Goal: Find specific page/section: Find specific page/section

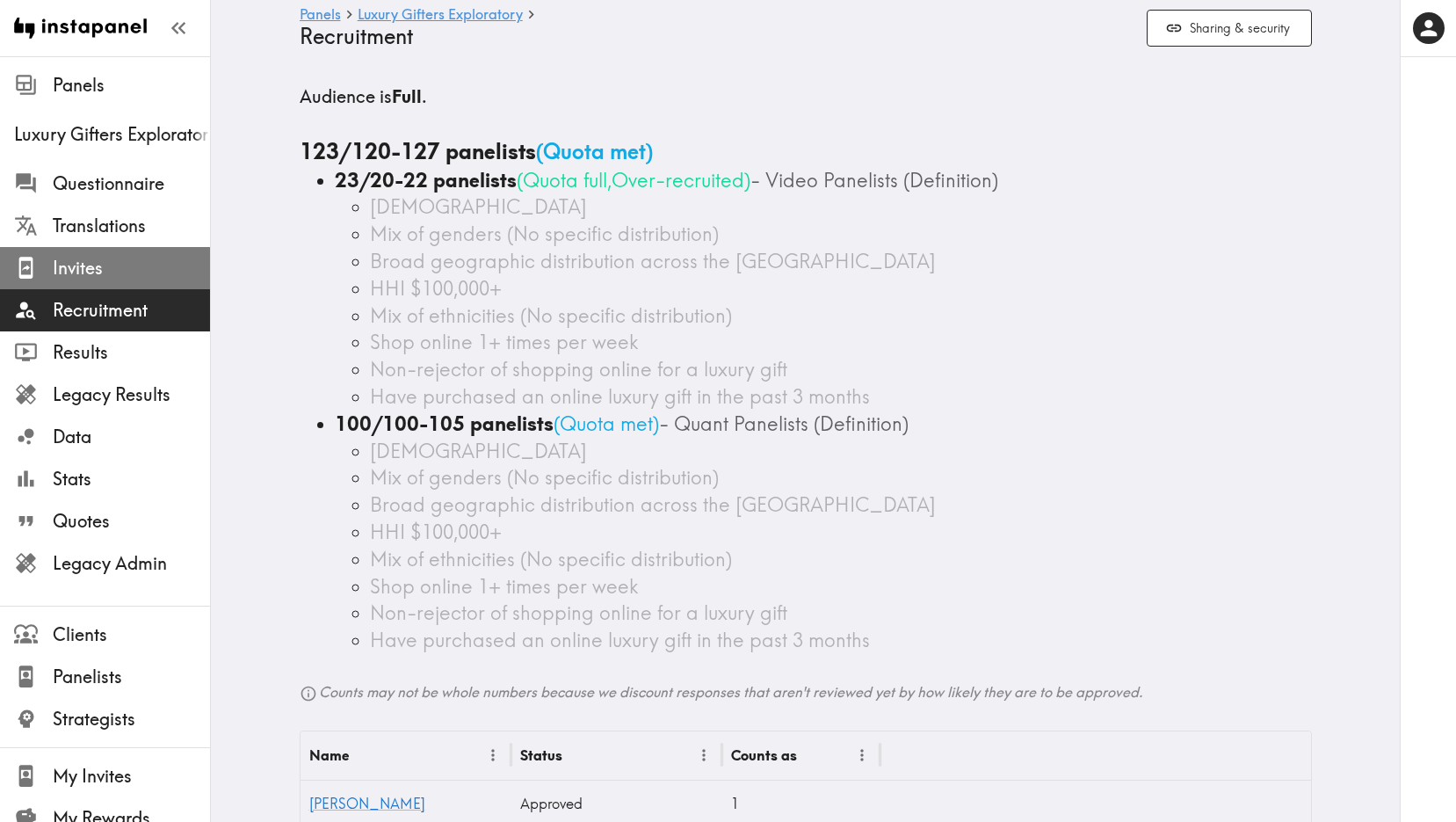
click at [139, 279] on span "Invites" at bounding box center [131, 268] width 157 height 24
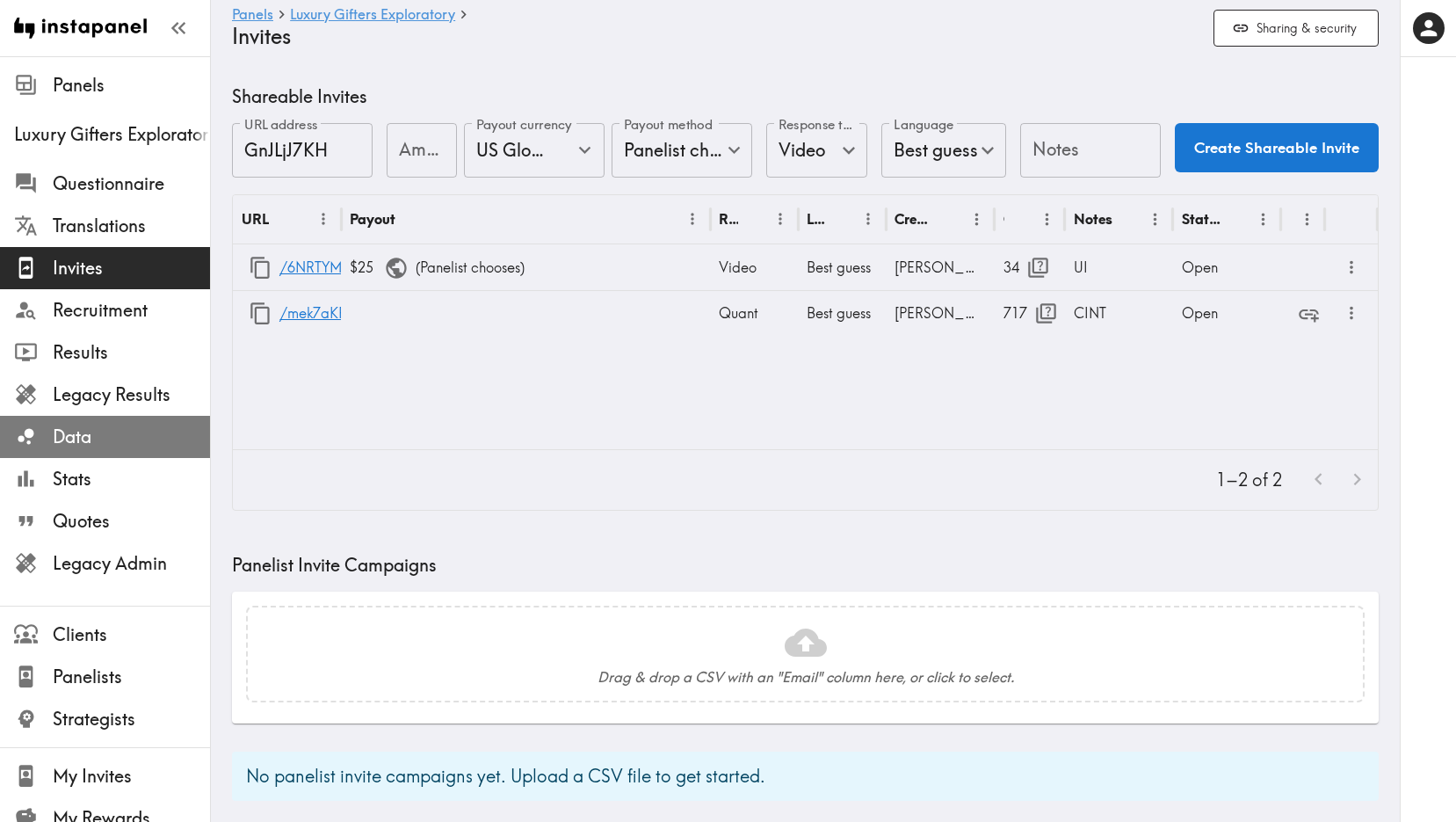
click at [84, 439] on span "Data" at bounding box center [131, 437] width 157 height 24
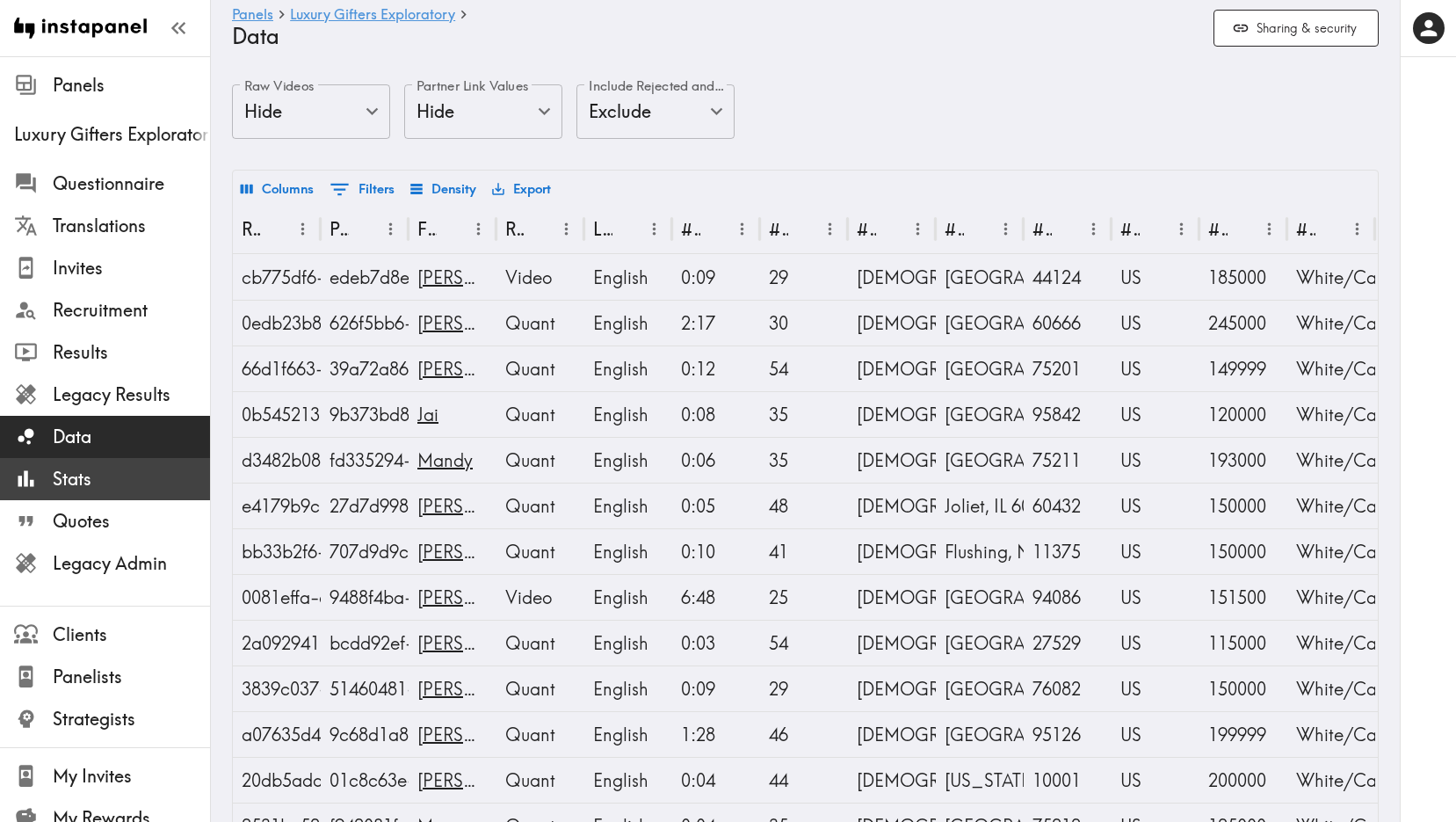
click at [140, 486] on span "Stats" at bounding box center [131, 479] width 157 height 24
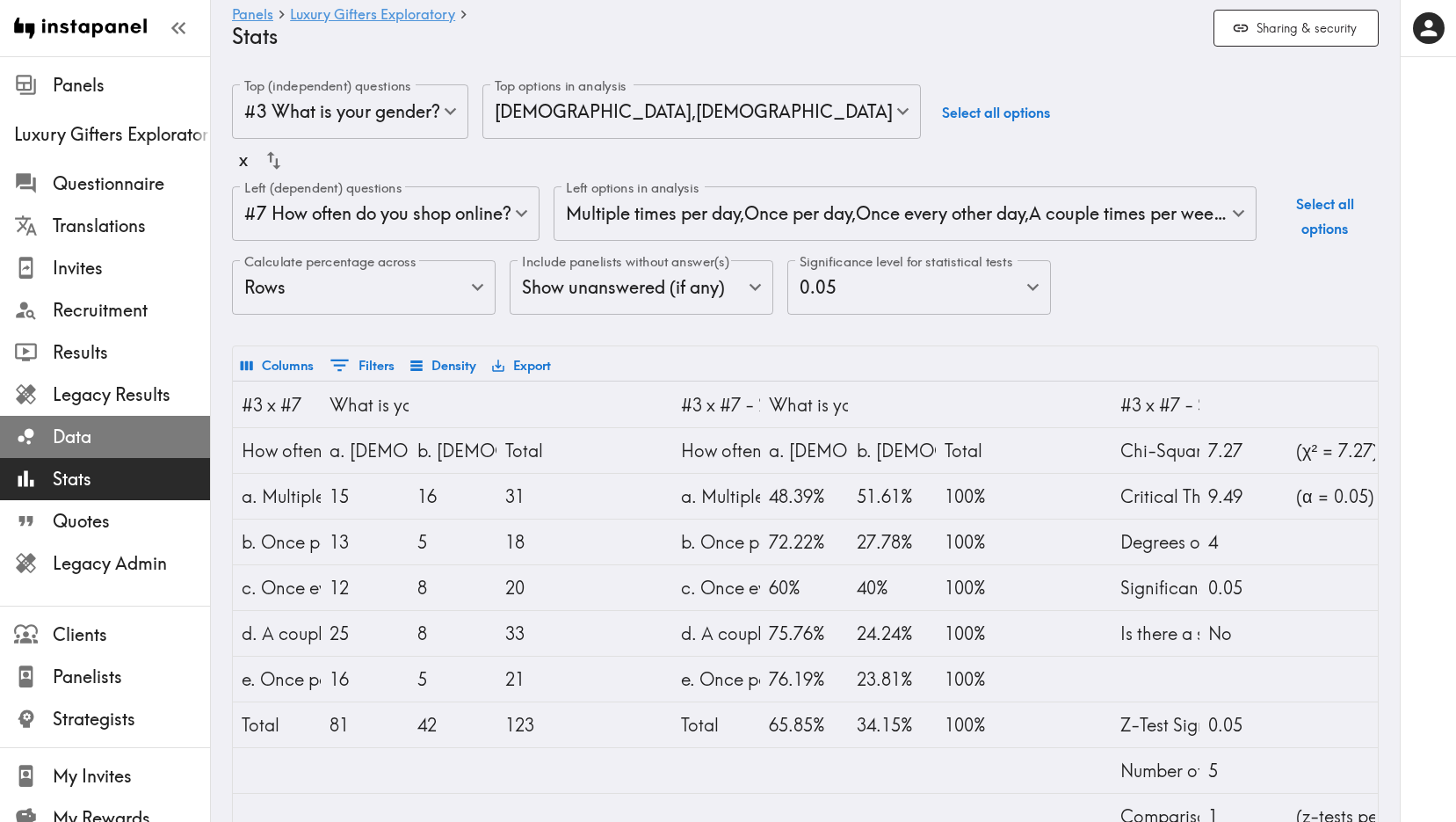
click at [91, 448] on span "Data" at bounding box center [131, 437] width 157 height 24
